Goal: Check status

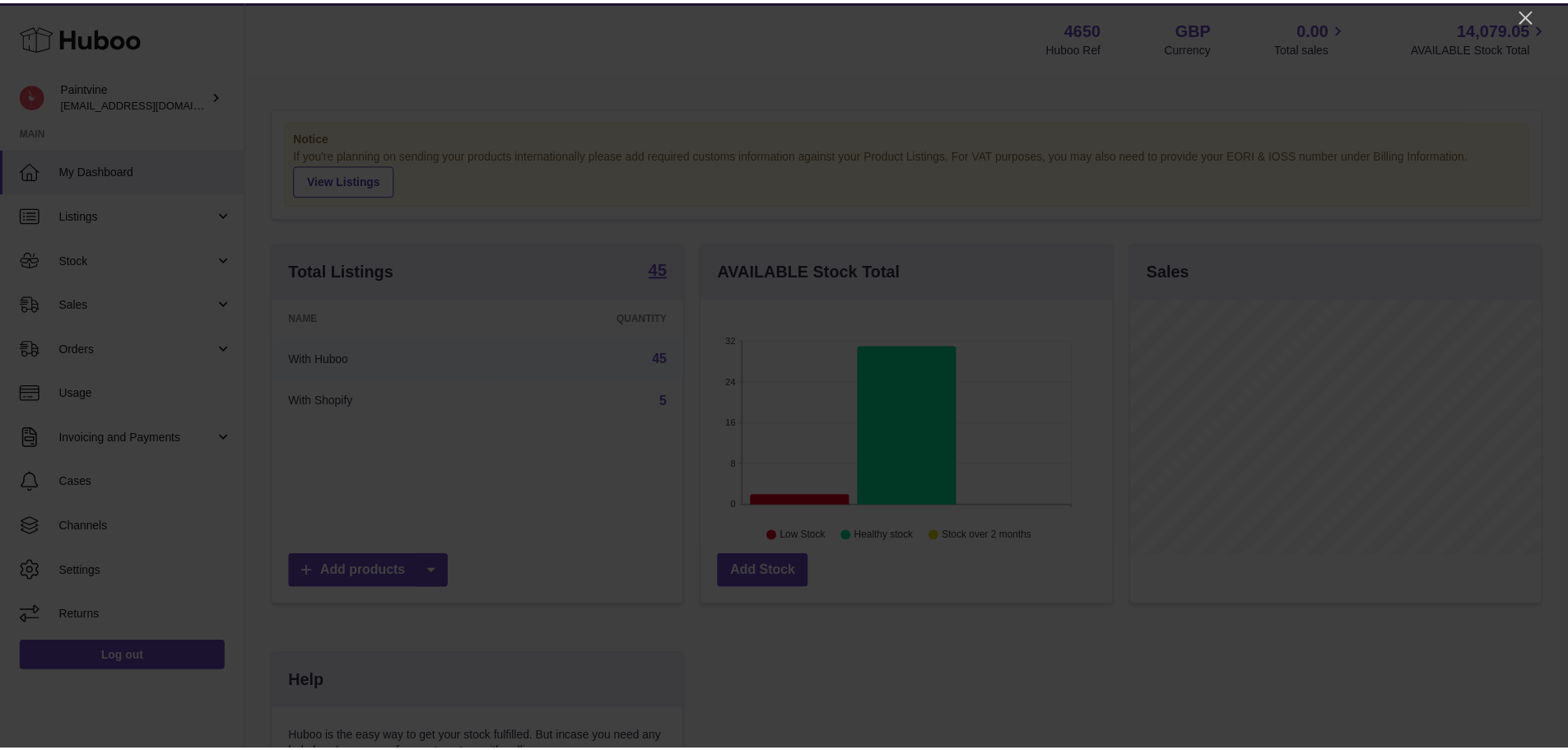
scroll to position [257, 415]
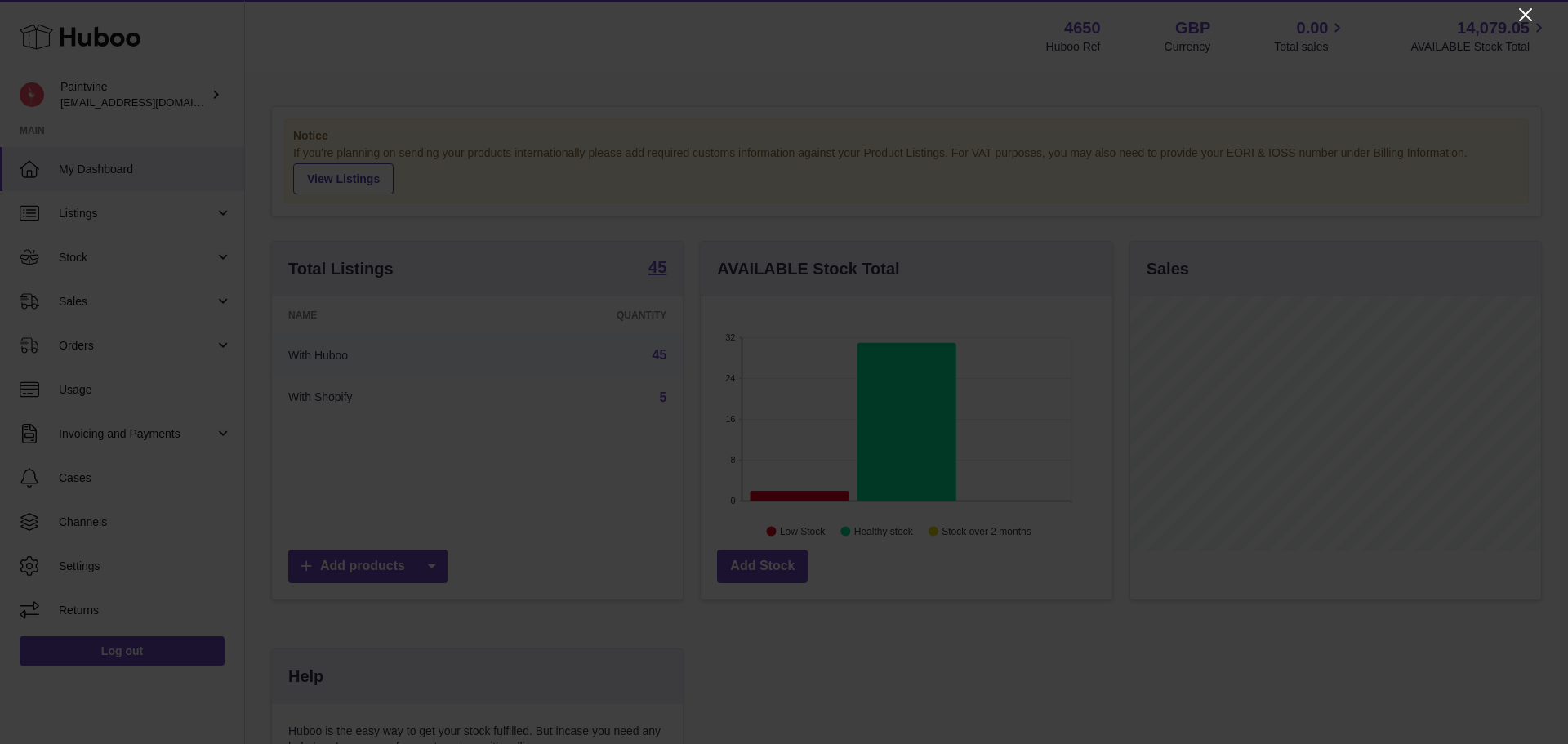
click at [1518, 18] on icon "Close" at bounding box center [1525, 14] width 19 height 19
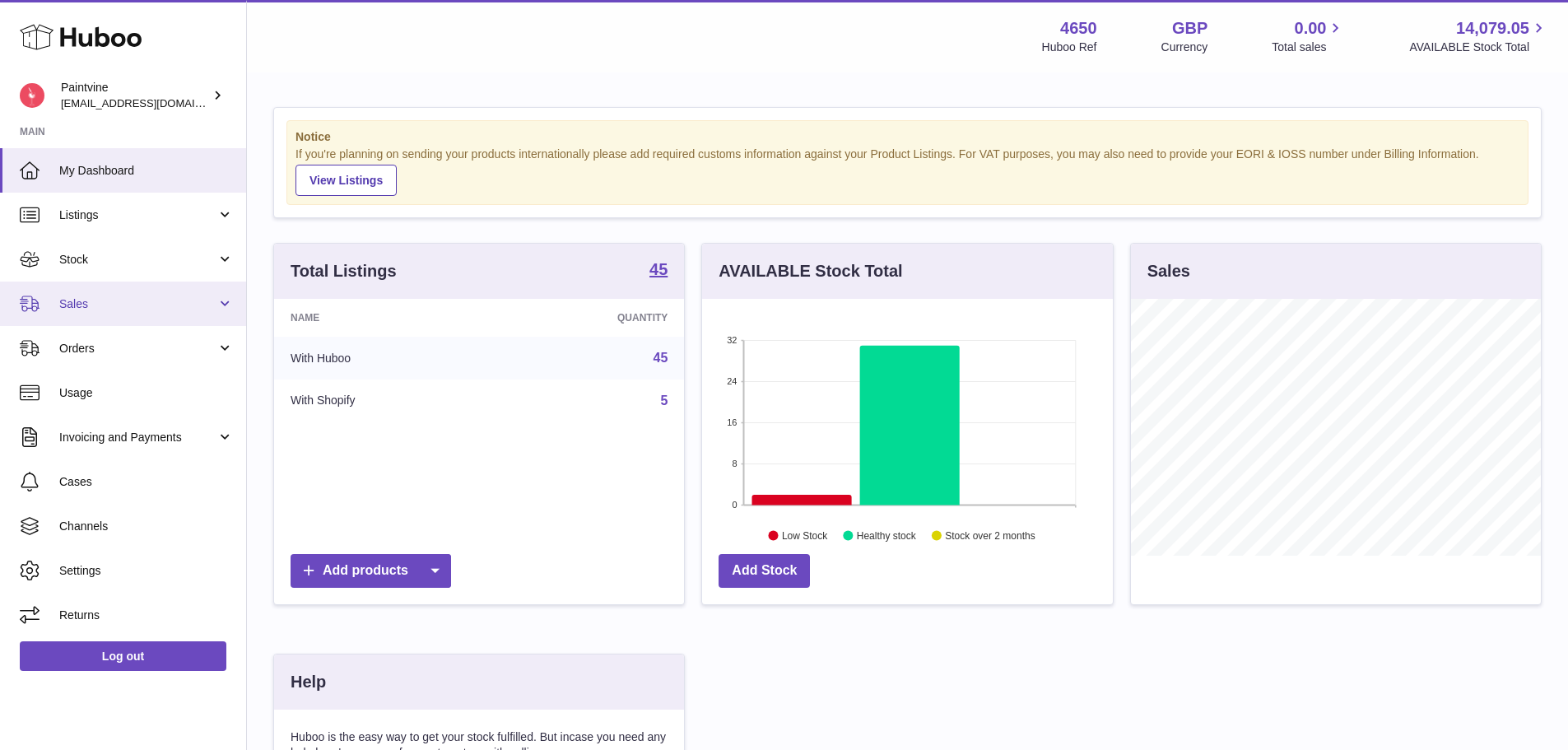
click at [90, 304] on span "Sales" at bounding box center [138, 305] width 157 height 16
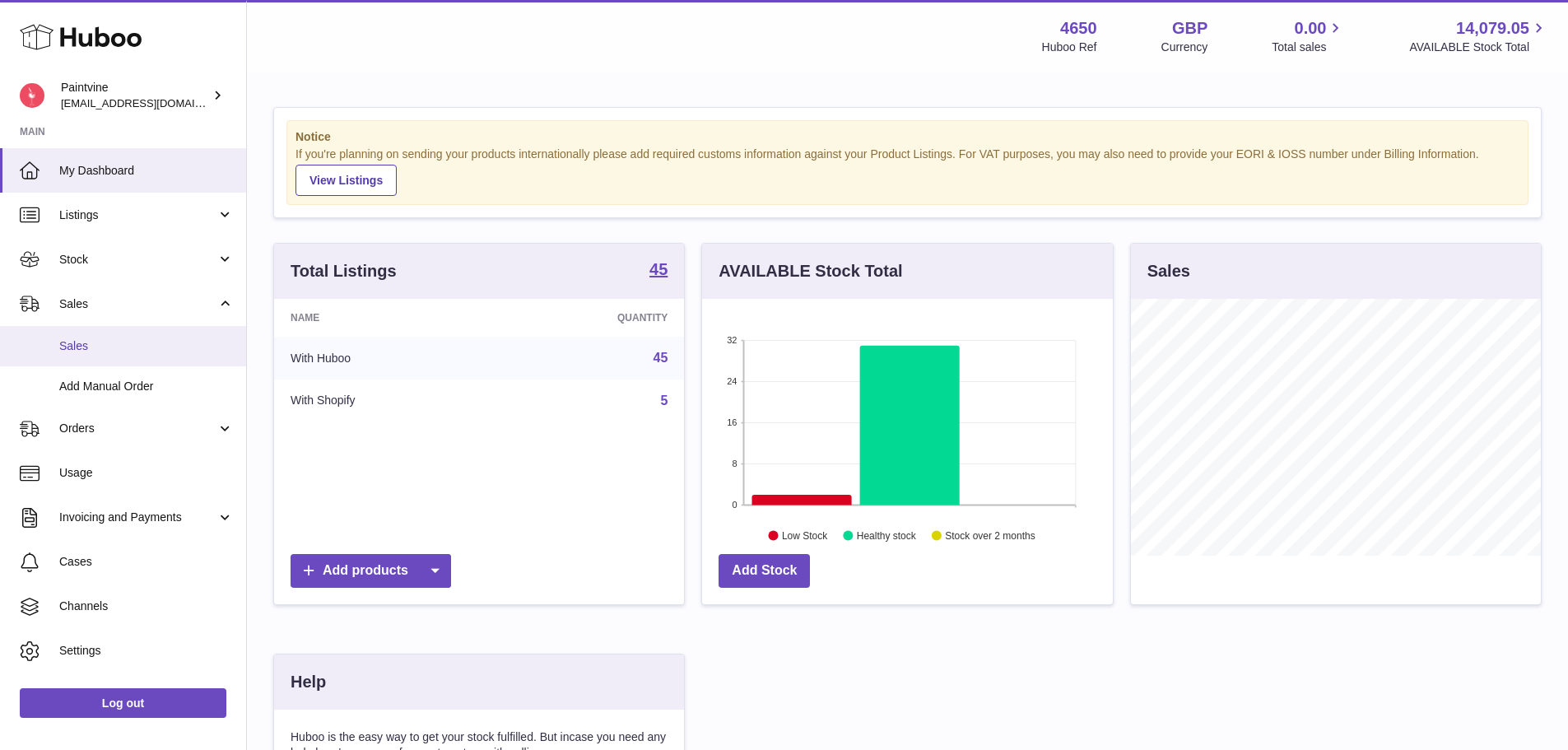
click at [98, 345] on span "Sales" at bounding box center [146, 346] width 175 height 16
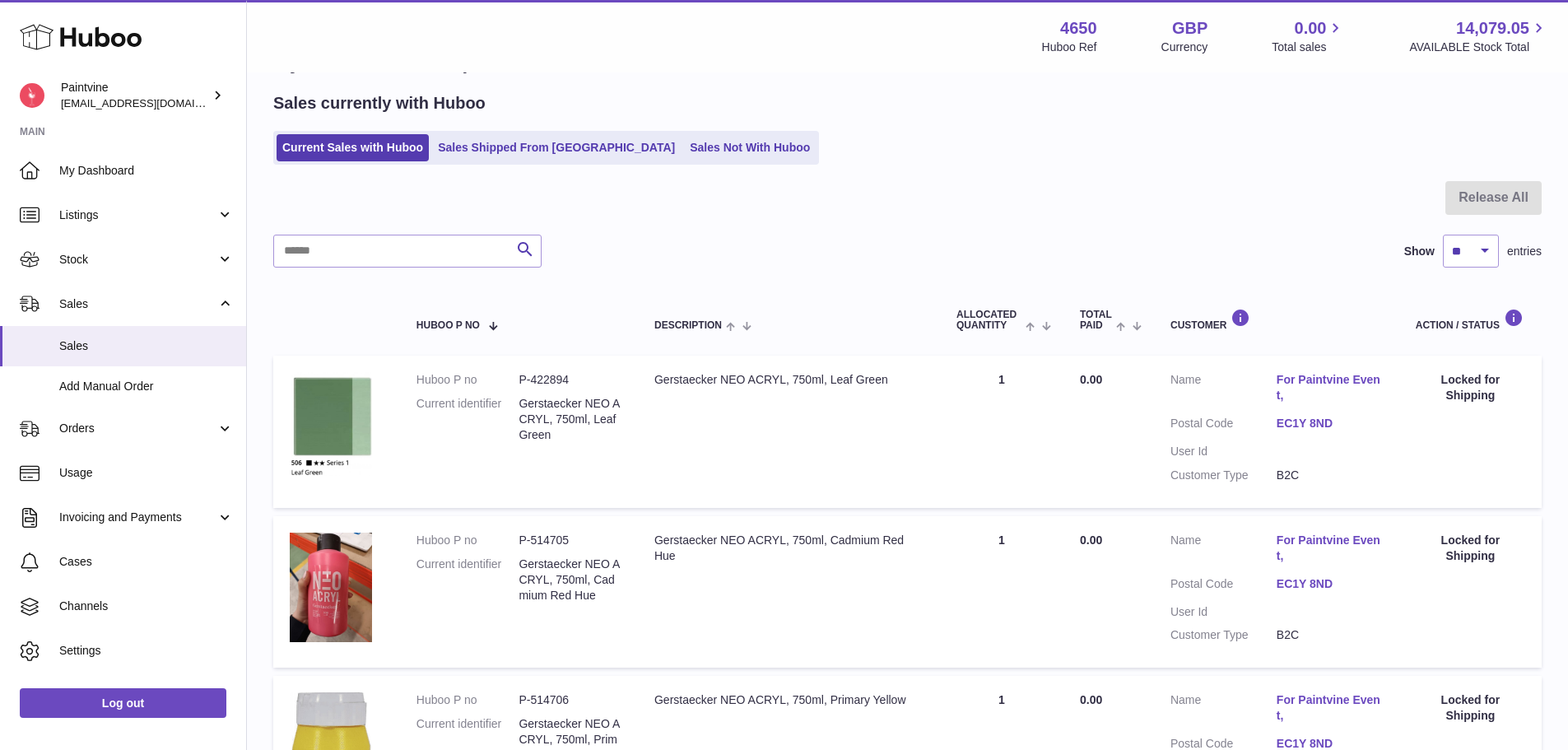
scroll to position [61, 0]
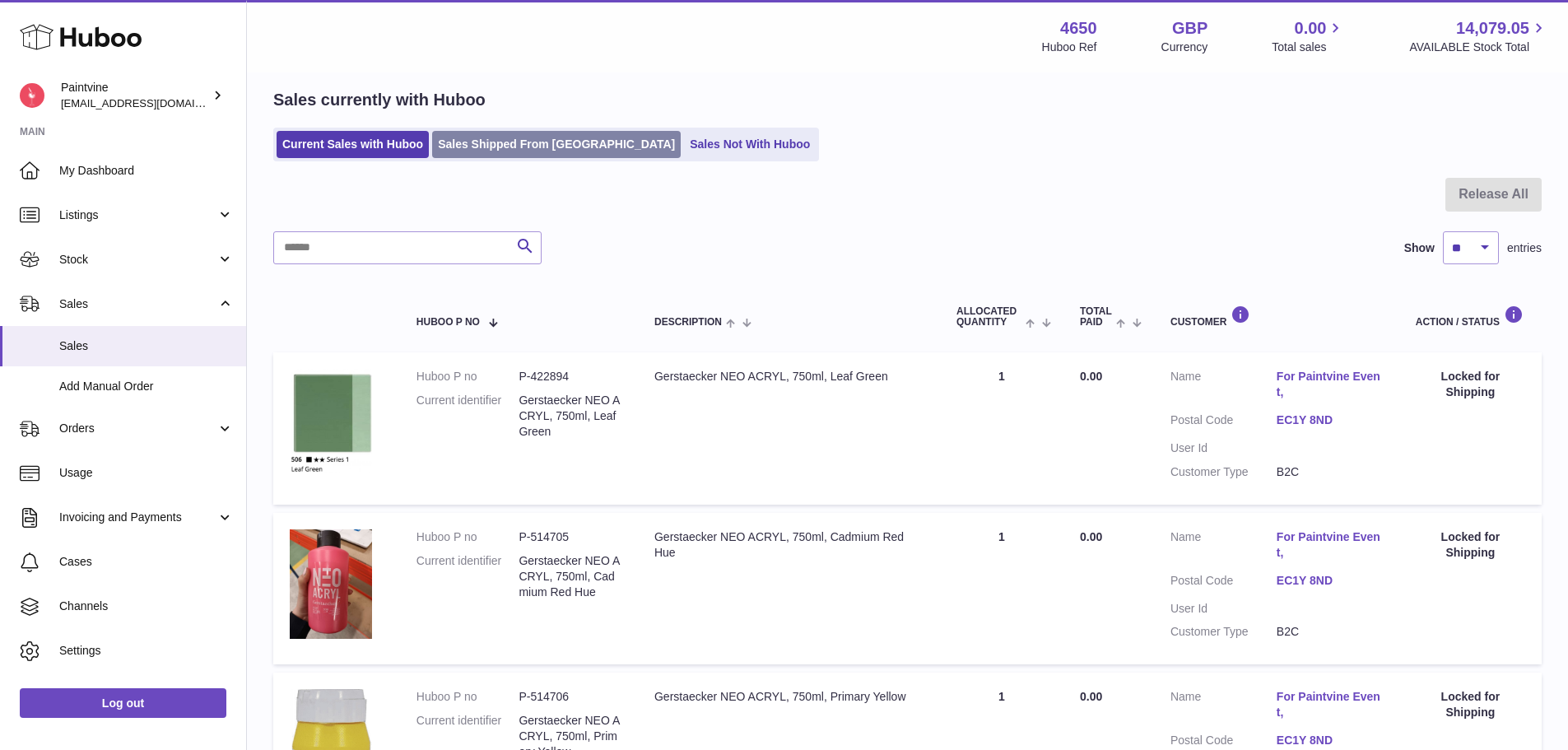
click at [493, 139] on link "Sales Shipped From [GEOGRAPHIC_DATA]" at bounding box center [557, 145] width 248 height 27
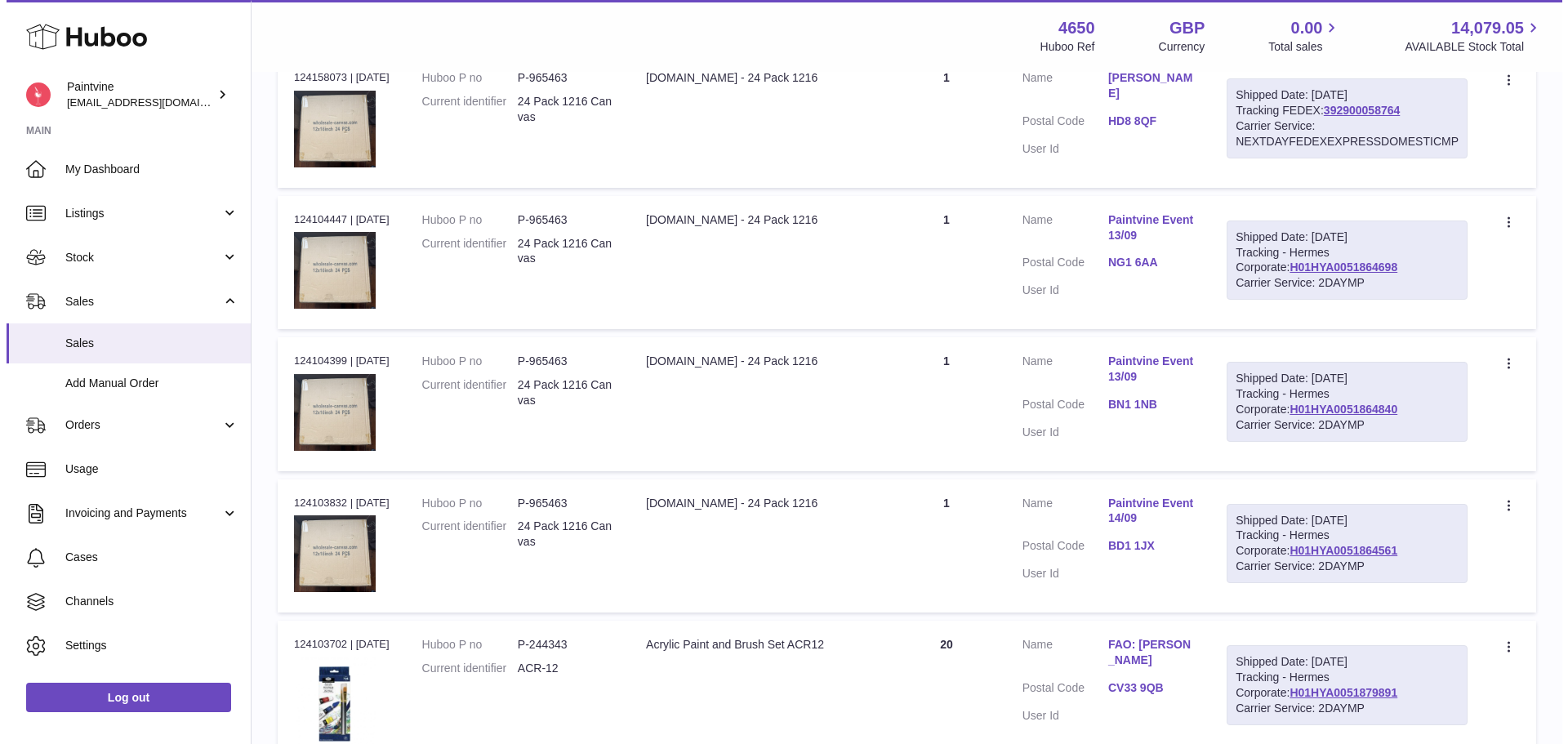
scroll to position [735, 0]
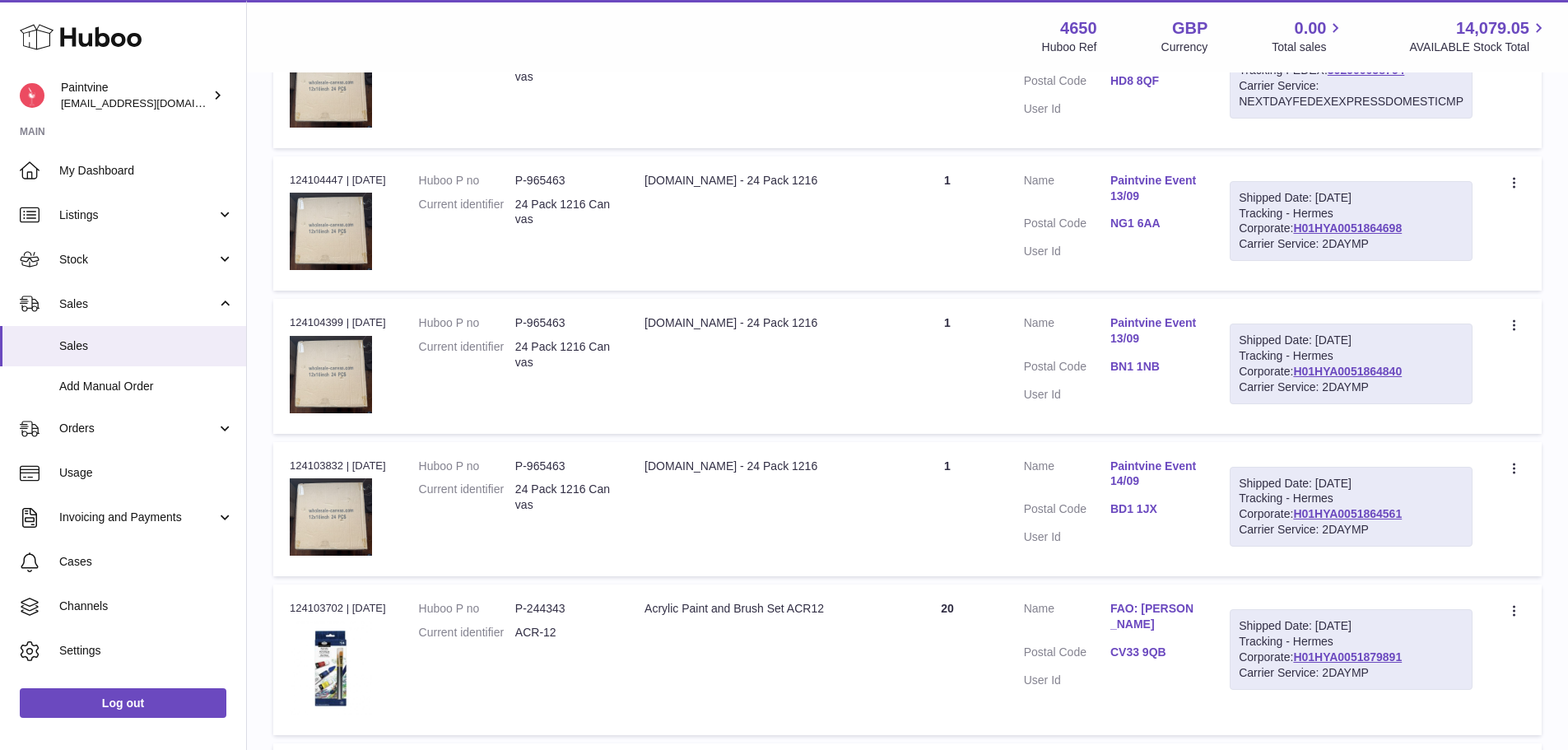
click at [1149, 225] on link "NG1 6AA" at bounding box center [1153, 223] width 86 height 16
